Goal: Information Seeking & Learning: Understand process/instructions

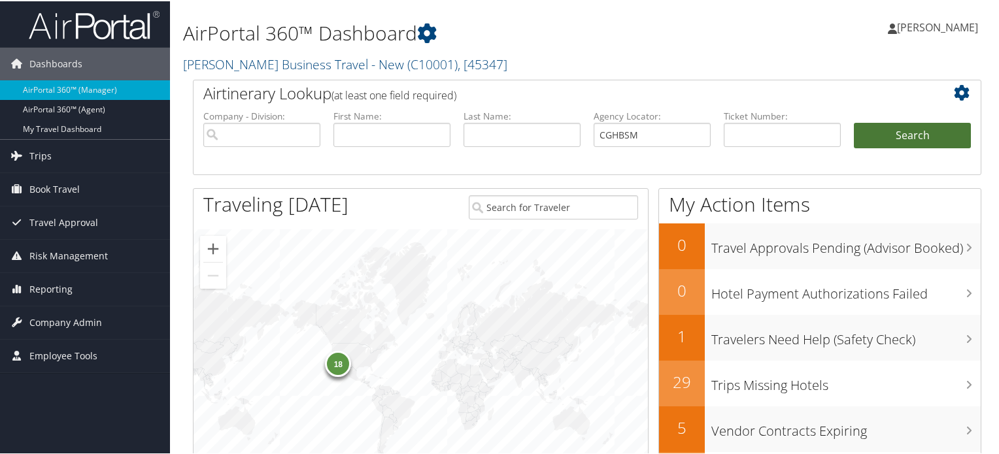
click at [900, 130] on button "Search" at bounding box center [912, 135] width 117 height 26
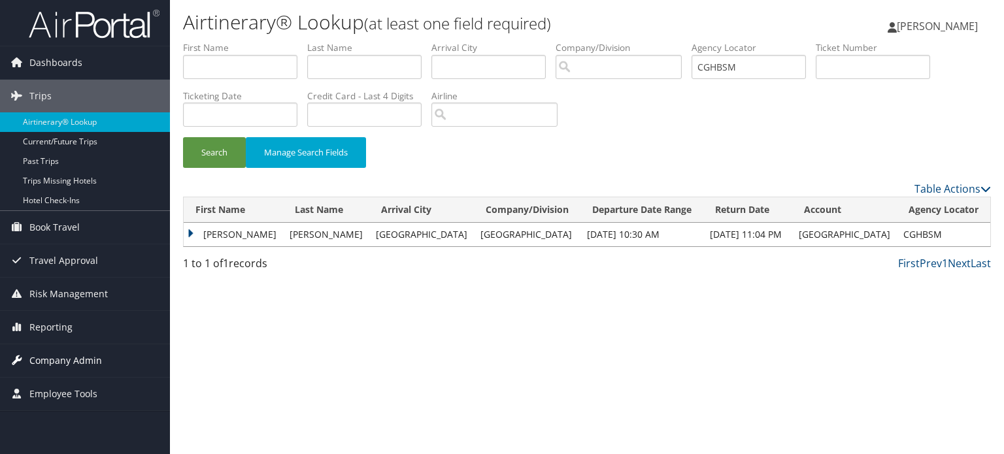
click at [64, 366] on span "Company Admin" at bounding box center [65, 361] width 73 height 33
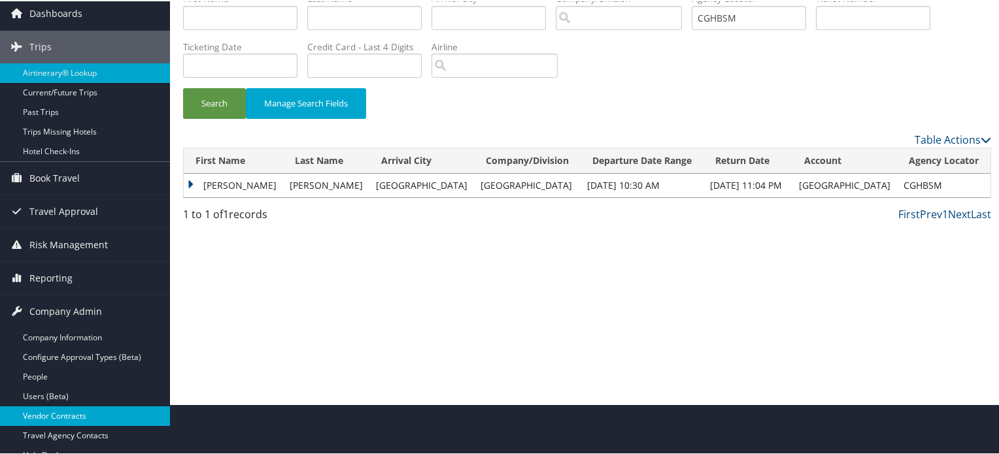
scroll to position [131, 0]
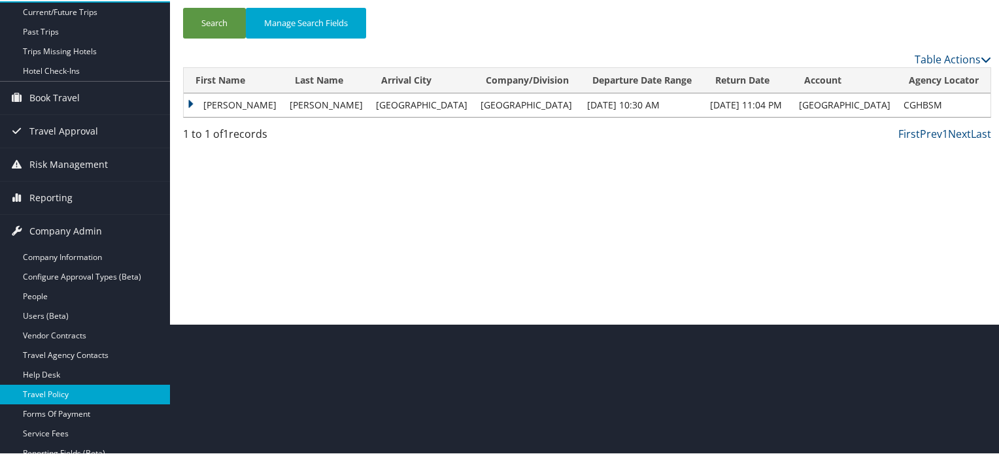
click at [57, 394] on link "Travel Policy" at bounding box center [85, 394] width 170 height 20
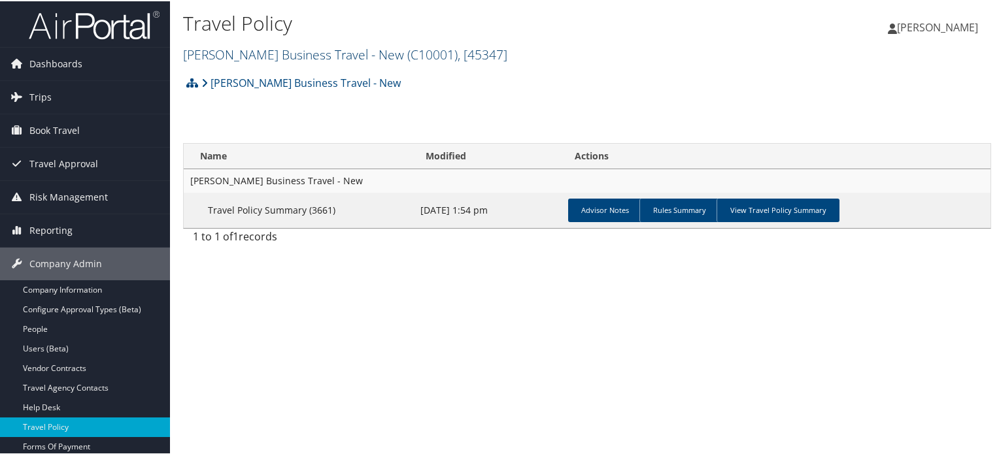
click at [320, 52] on link "[PERSON_NAME] Business Travel - New ( C10001 ) , [ 45347 ]" at bounding box center [345, 53] width 324 height 18
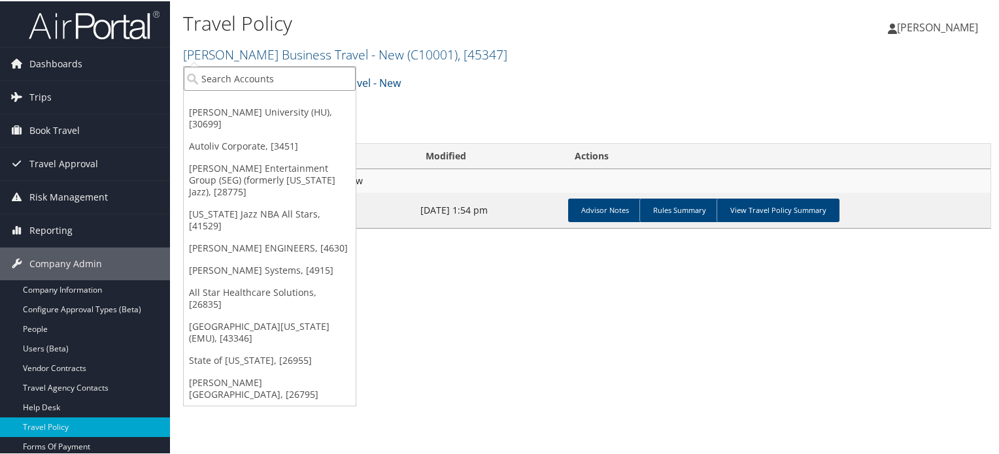
click at [254, 75] on input "search" at bounding box center [270, 77] width 172 height 24
type input "[PERSON_NAME]"
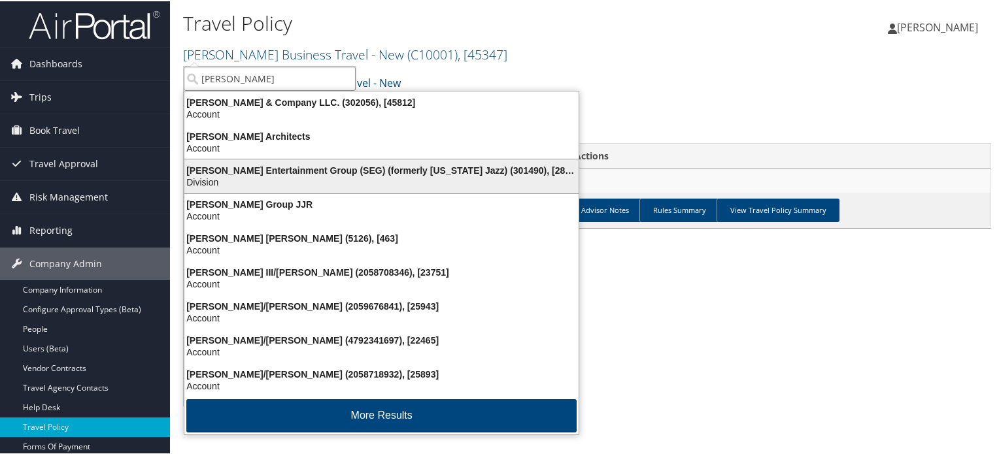
click at [370, 169] on div "[PERSON_NAME] Entertainment Group (SEG) (formerly [US_STATE] Jazz) (301490), [2…" at bounding box center [382, 169] width 410 height 12
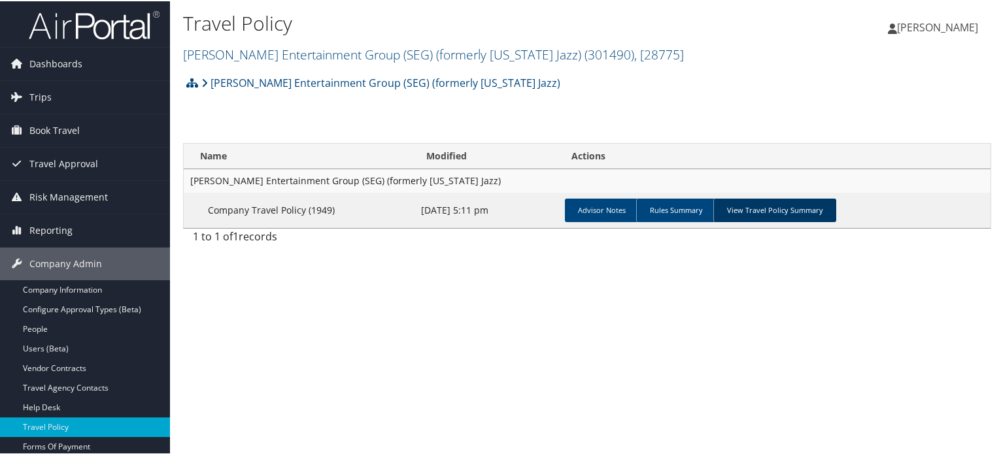
click at [736, 204] on link "View Travel Policy Summary" at bounding box center [774, 209] width 123 height 24
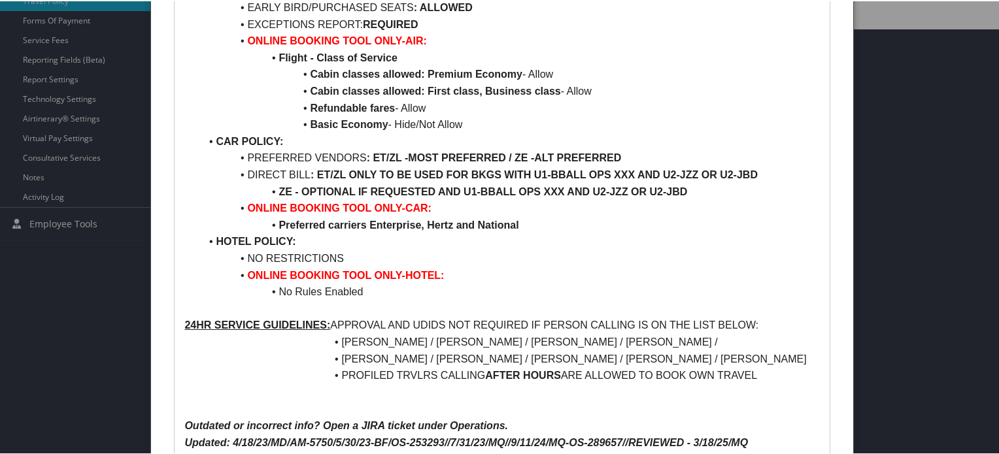
scroll to position [458, 0]
